Goal: Transaction & Acquisition: Purchase product/service

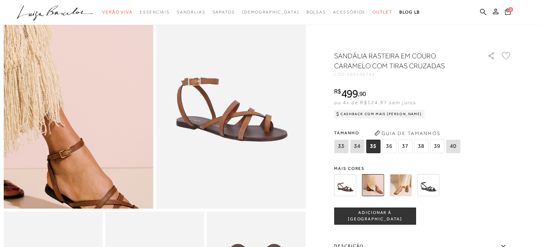
scroll to position [71, 0]
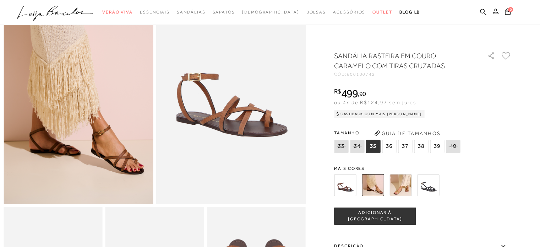
click at [440, 190] on img at bounding box center [429, 185] width 22 height 22
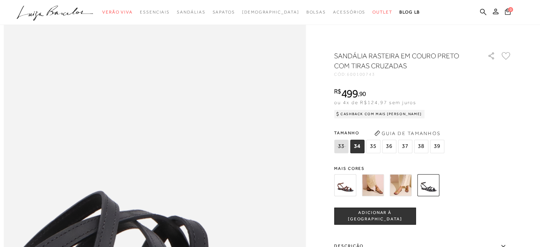
scroll to position [533, 0]
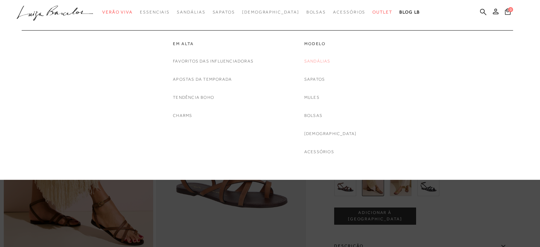
click at [323, 61] on link "Sandálias" at bounding box center [318, 61] width 26 height 7
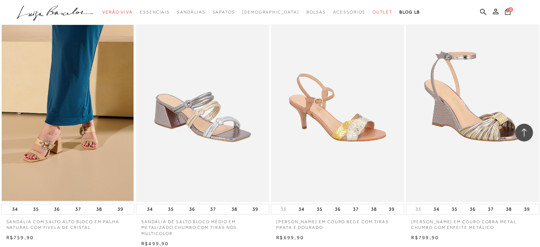
scroll to position [1421, 0]
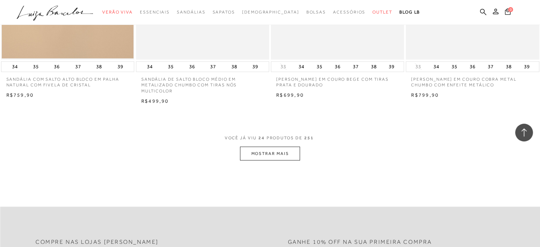
click at [285, 155] on button "MOSTRAR MAIS" at bounding box center [270, 154] width 60 height 14
